Goal: Task Accomplishment & Management: Manage account settings

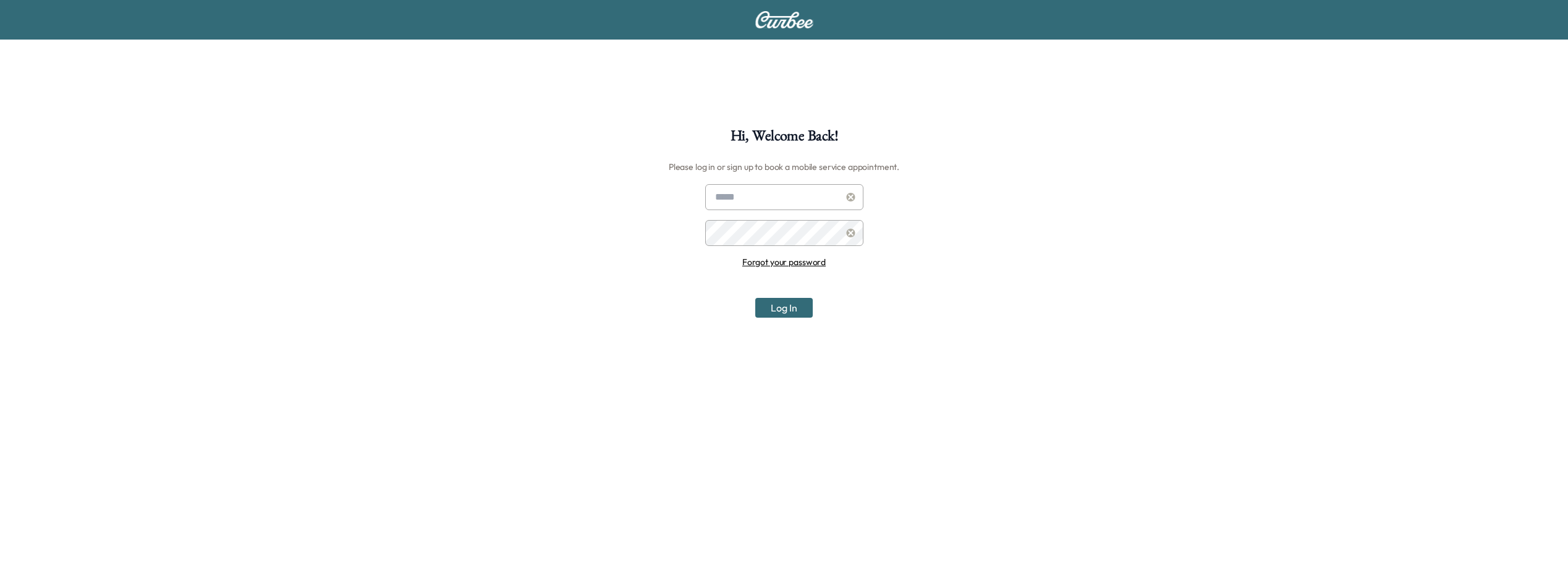
click at [710, 201] on div at bounding box center [717, 196] width 15 height 15
click at [720, 198] on div at bounding box center [717, 196] width 15 height 15
click at [777, 189] on input "text" at bounding box center [784, 196] width 158 height 26
type input "**********"
click at [755, 298] on button "Log In" at bounding box center [783, 307] width 57 height 20
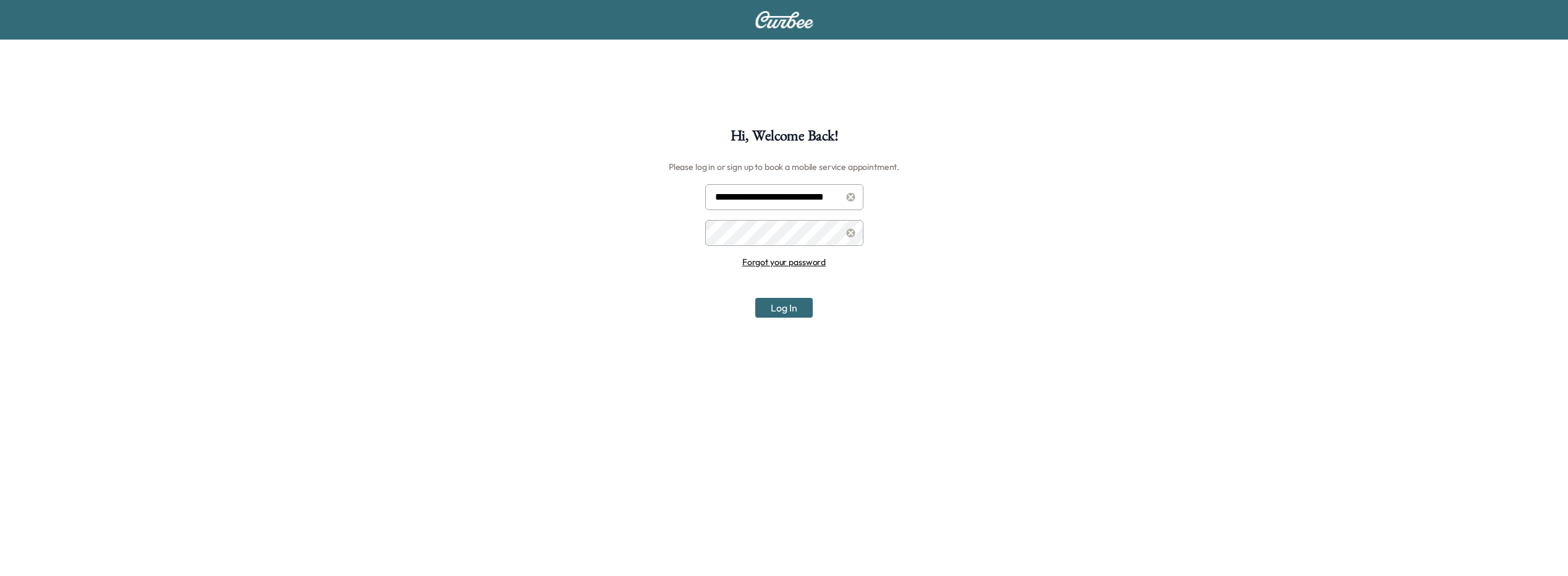
click at [755, 298] on button "Log In" at bounding box center [783, 307] width 57 height 20
